Goal: Task Accomplishment & Management: Manage account settings

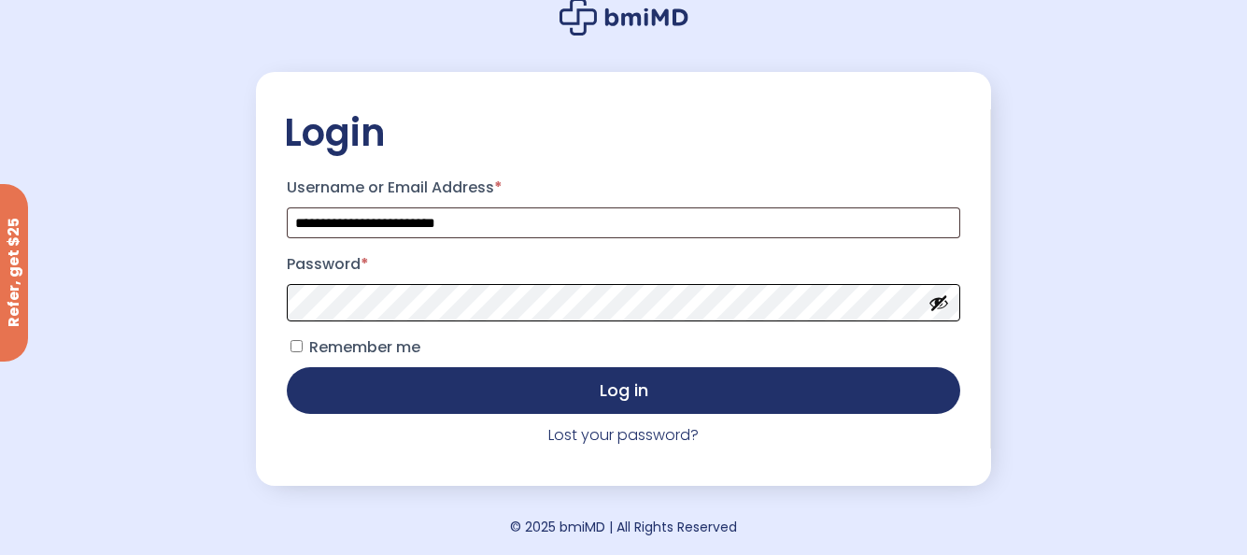
scroll to position [117, 0]
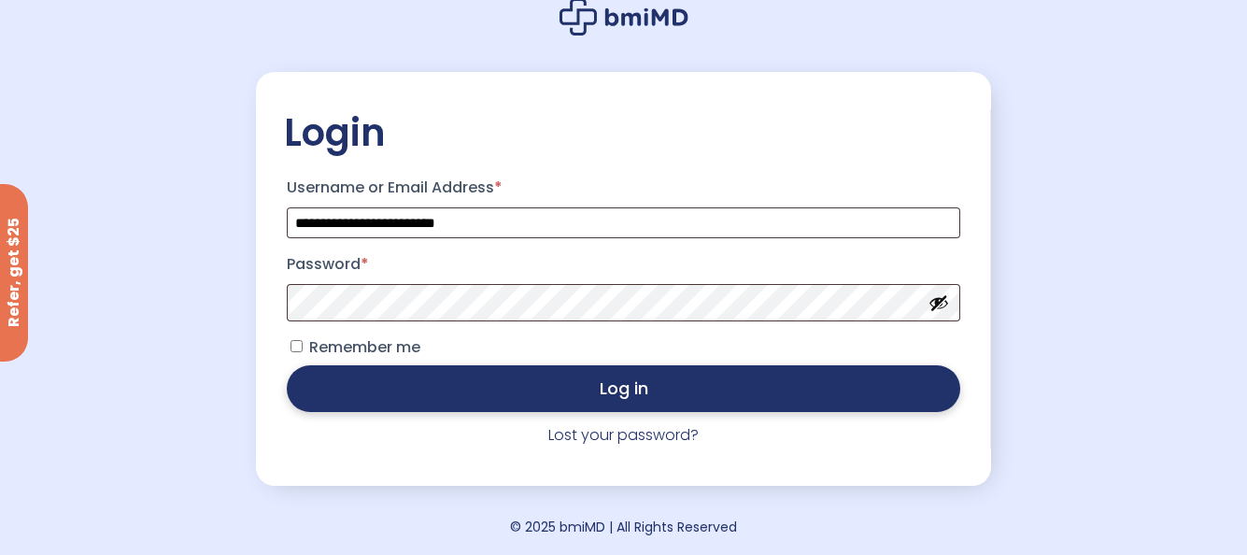
click at [479, 380] on button "Log in" at bounding box center [623, 388] width 673 height 47
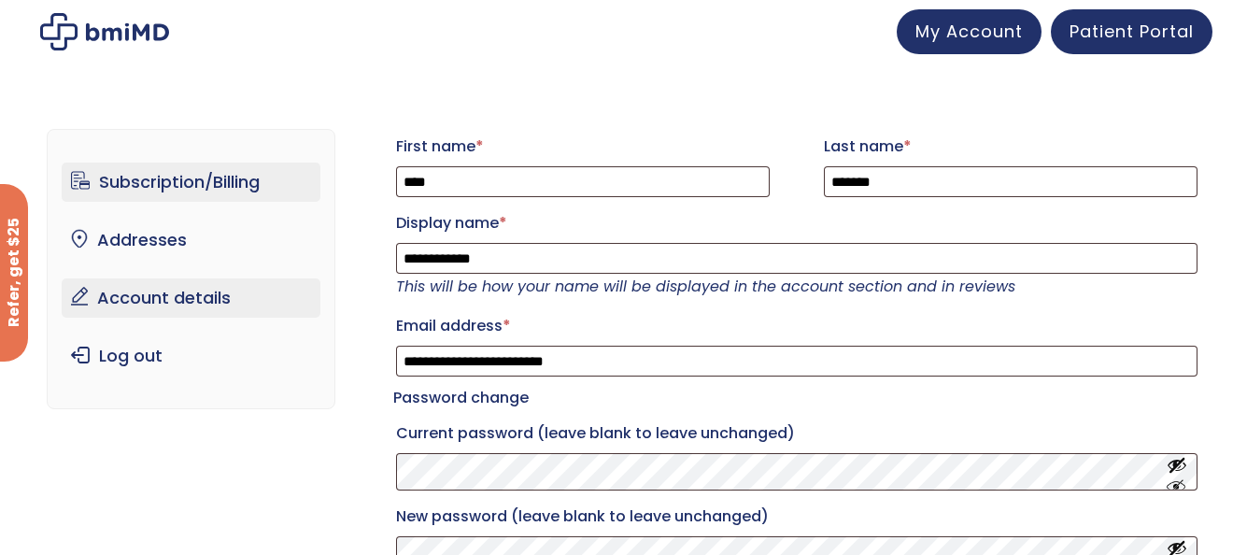
click at [220, 189] on link "Subscription/Billing" at bounding box center [191, 182] width 259 height 39
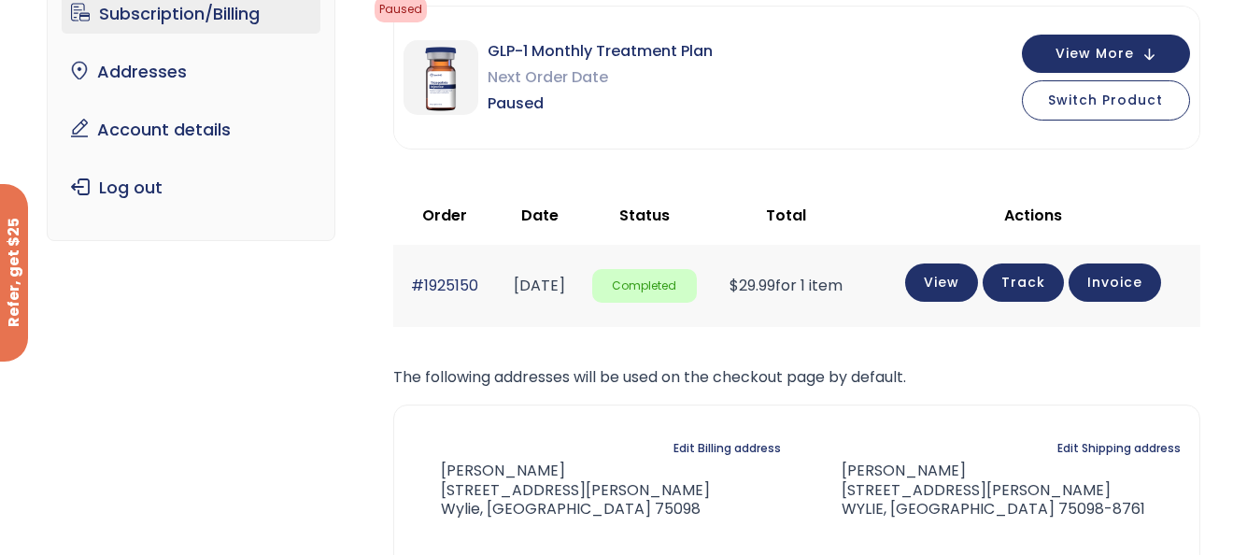
scroll to position [93, 0]
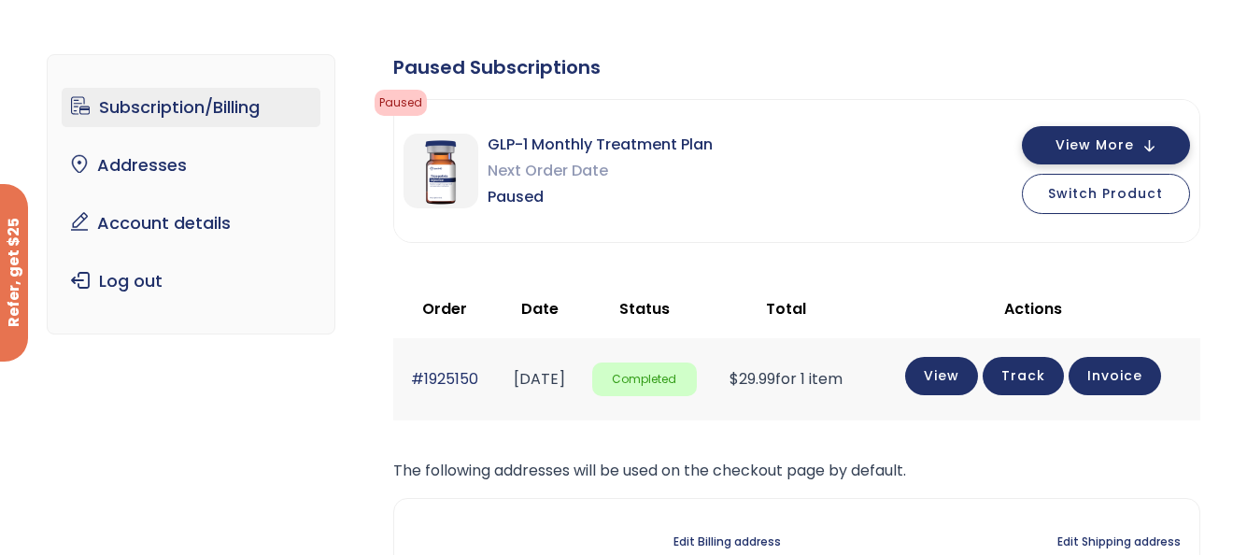
click at [1083, 145] on span "View More" at bounding box center [1094, 145] width 78 height 12
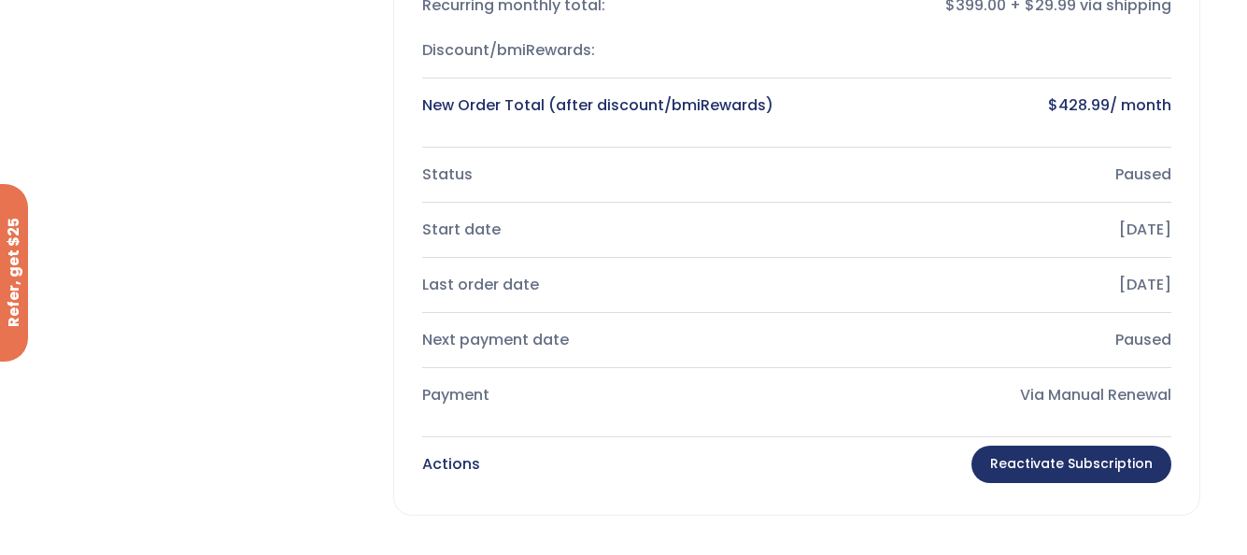
scroll to position [467, 0]
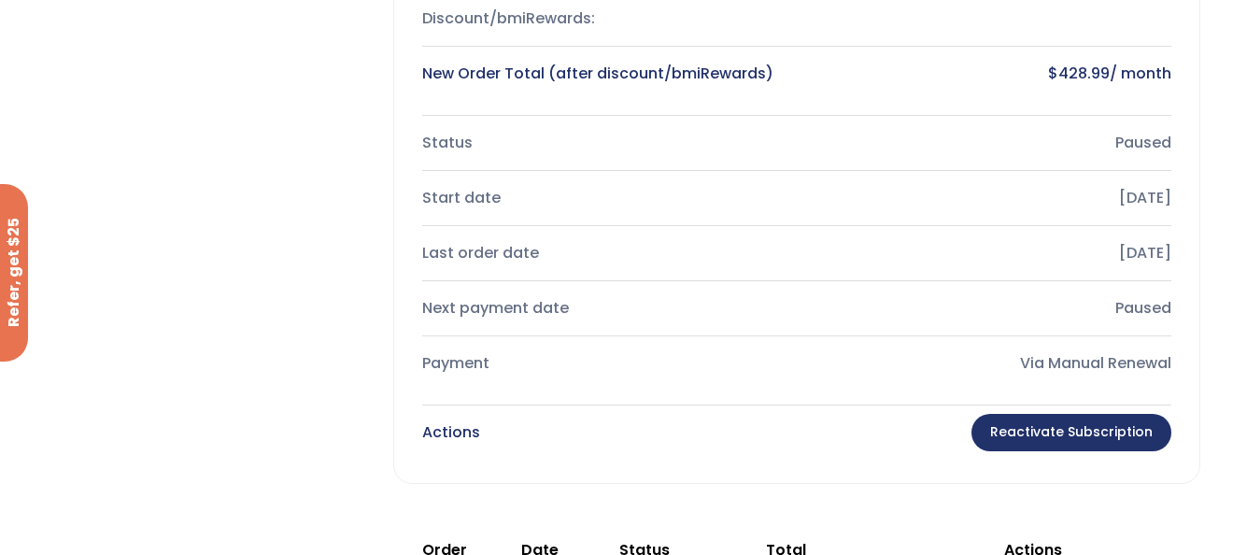
click at [1017, 427] on link "Reactivate Subscription" at bounding box center [1071, 432] width 200 height 37
